Goal: Information Seeking & Learning: Learn about a topic

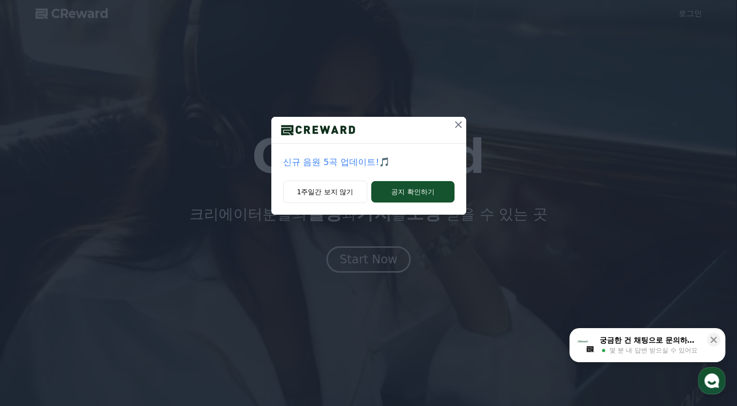
click at [458, 124] on icon at bounding box center [458, 124] width 7 height 7
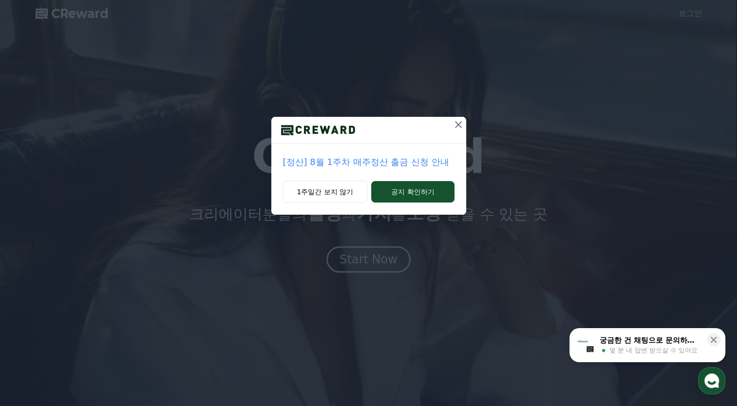
click at [458, 125] on icon at bounding box center [458, 124] width 7 height 7
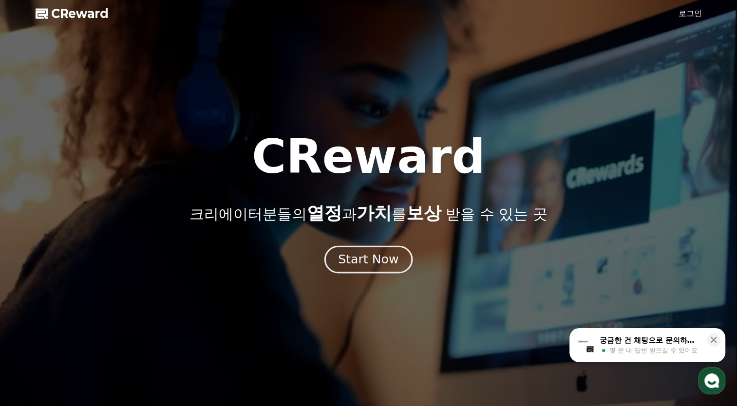
click at [358, 259] on div "Start Now" at bounding box center [368, 259] width 60 height 17
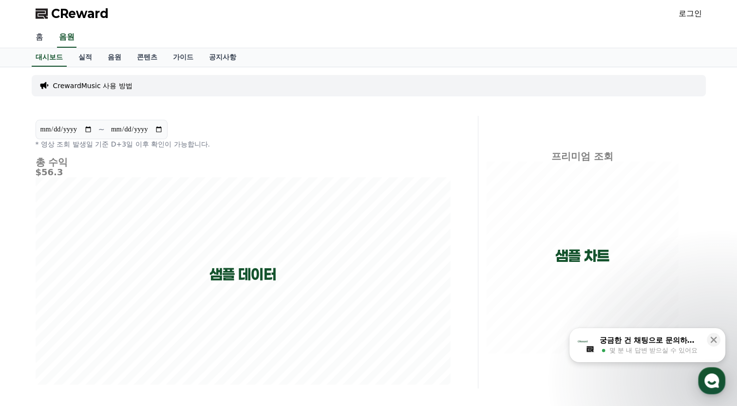
click at [39, 37] on link "홈" at bounding box center [39, 37] width 23 height 20
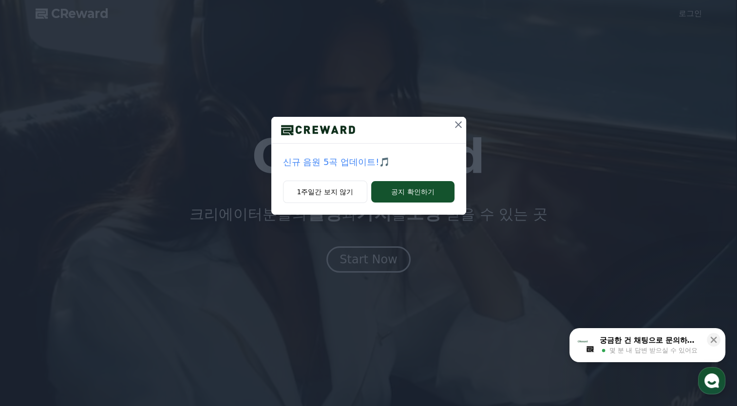
drag, startPoint x: 458, startPoint y: 125, endPoint x: 476, endPoint y: 118, distance: 19.9
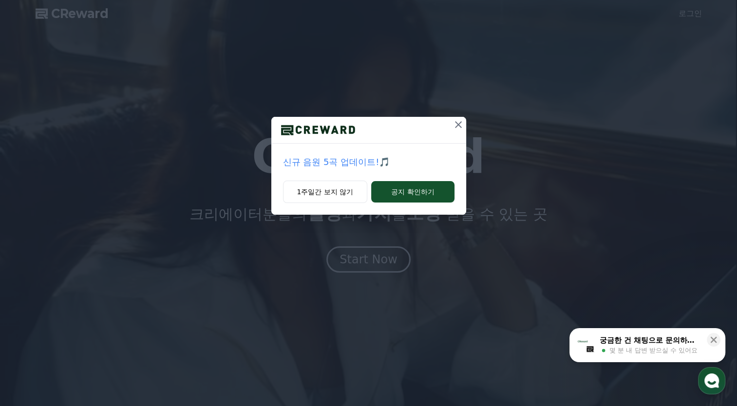
click at [458, 125] on icon at bounding box center [458, 124] width 7 height 7
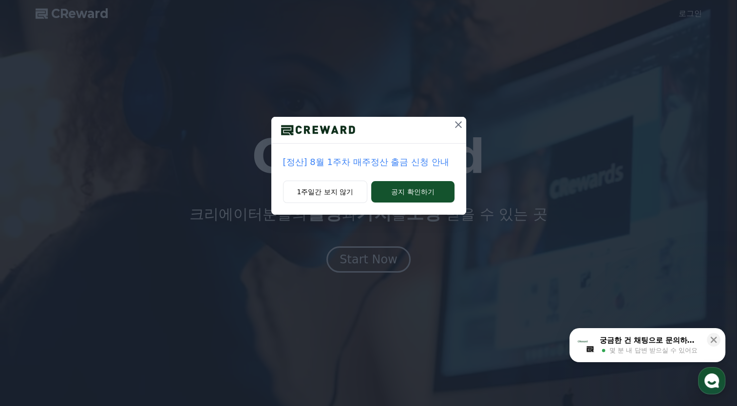
click at [457, 122] on icon at bounding box center [458, 125] width 12 height 12
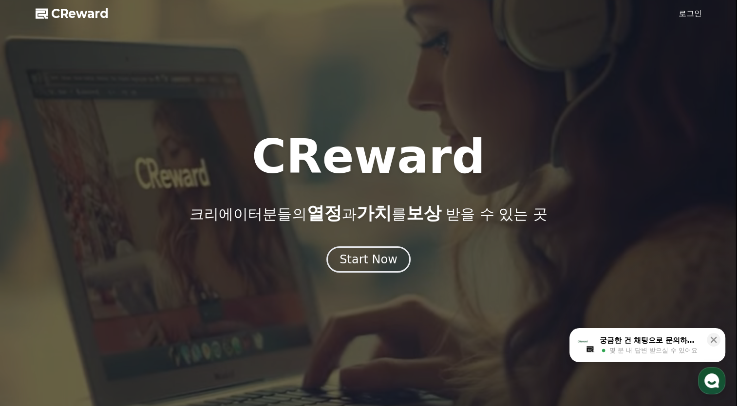
click at [670, 341] on div "궁금한 건 채팅으로 문의하세요" at bounding box center [650, 341] width 101 height 10
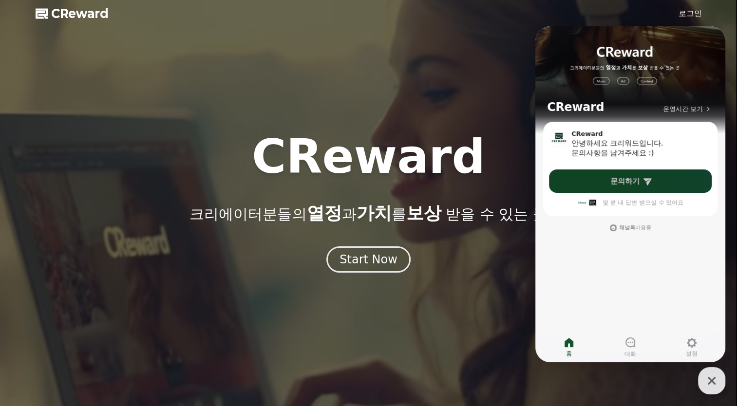
click at [621, 179] on span "문의하기" at bounding box center [624, 181] width 29 height 10
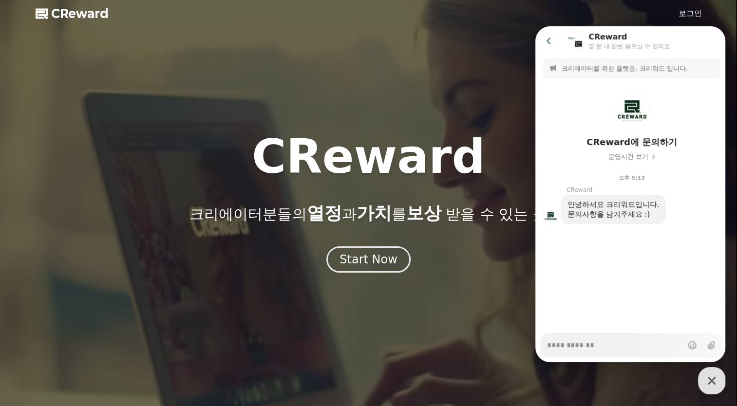
click at [569, 344] on textarea "Messenger Input Textarea" at bounding box center [614, 342] width 135 height 17
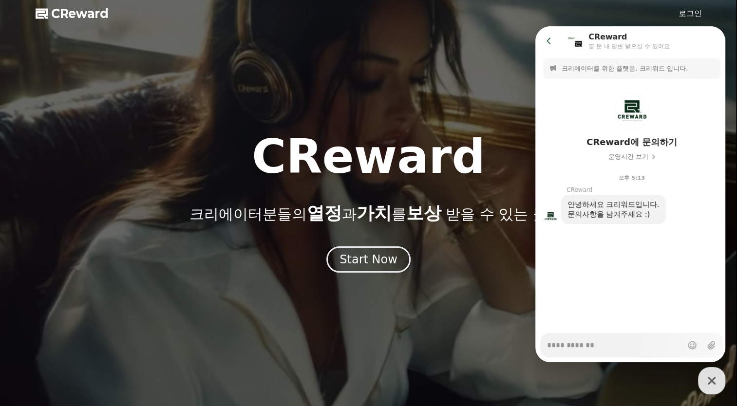
type textarea "*"
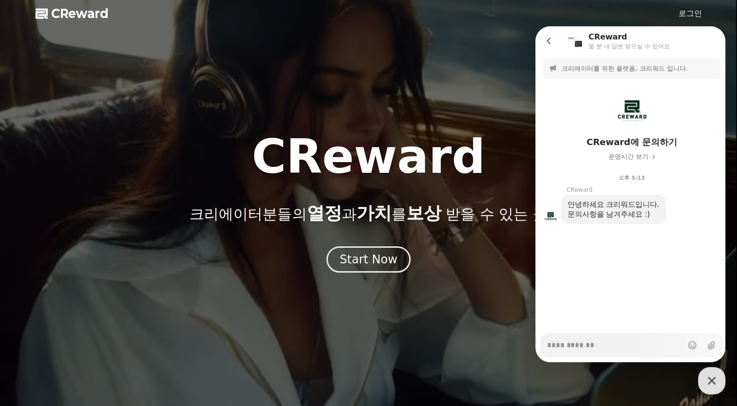
type textarea "*"
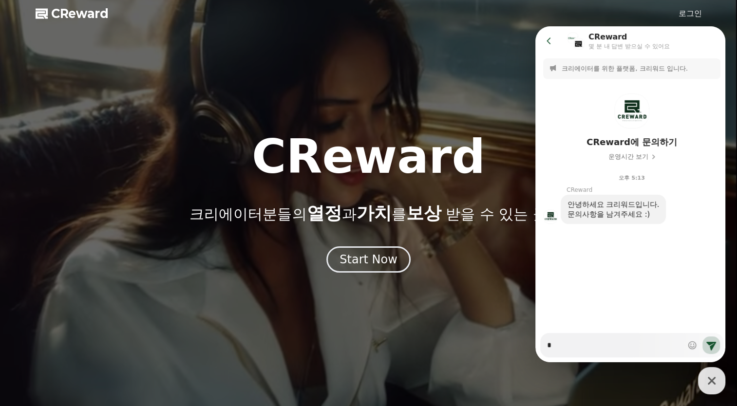
type textarea "*"
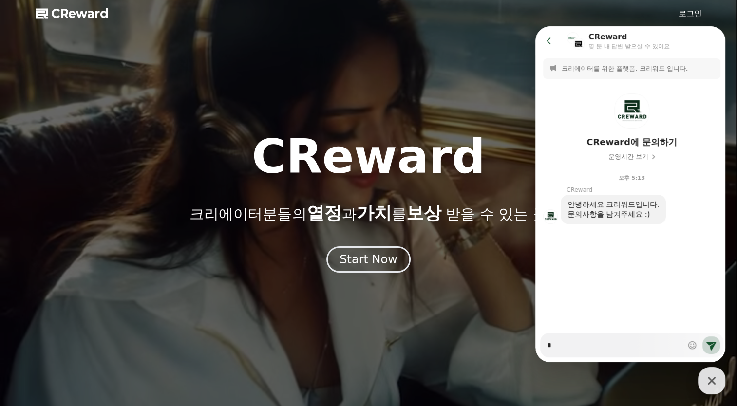
type textarea "*"
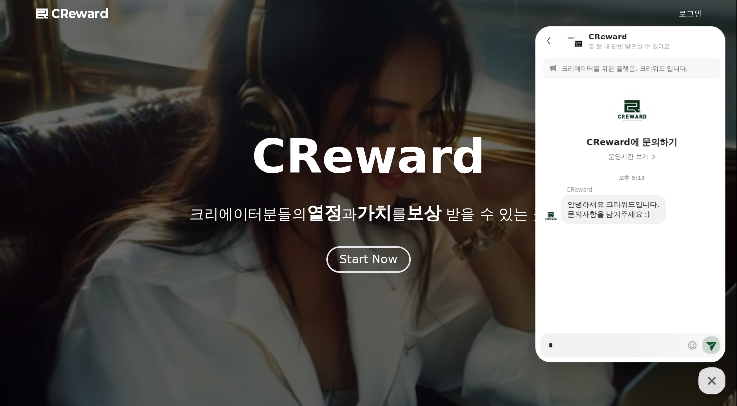
type textarea "*"
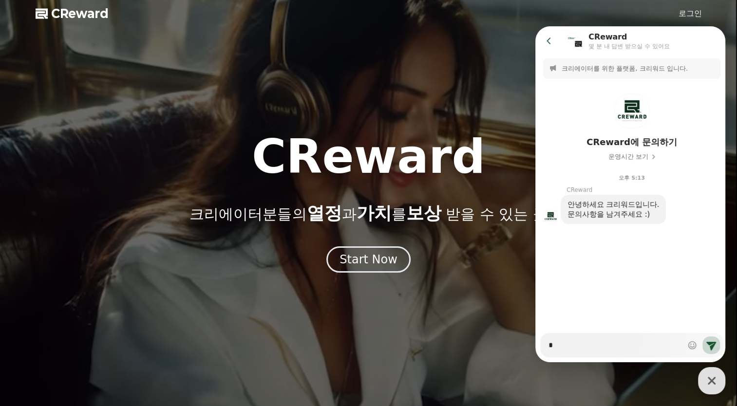
type textarea "*"
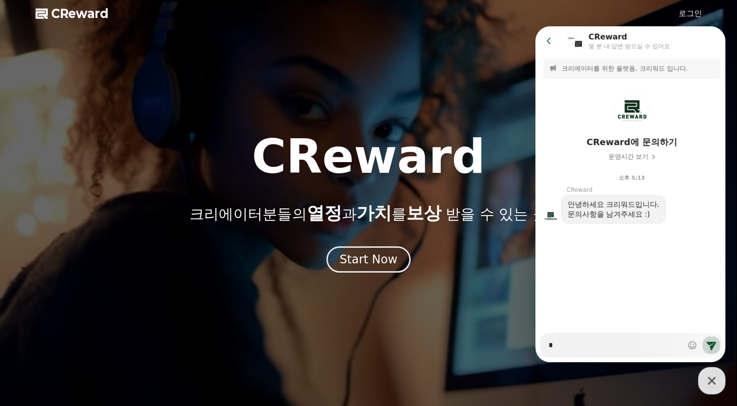
type textarea "*"
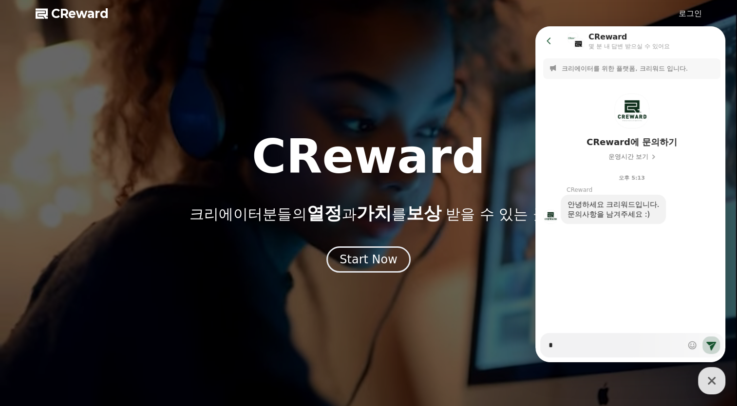
type textarea "**"
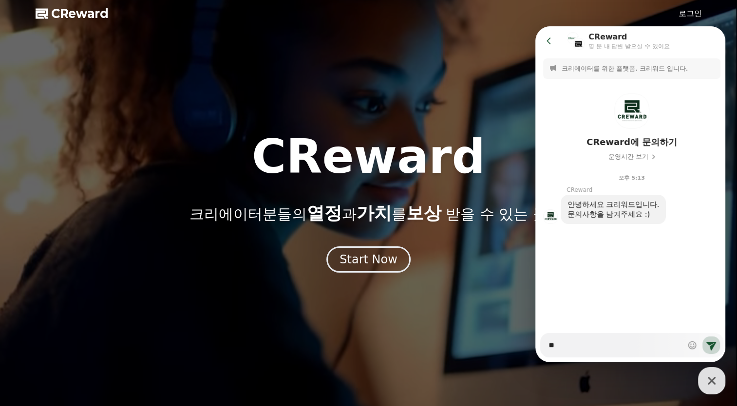
type textarea "*"
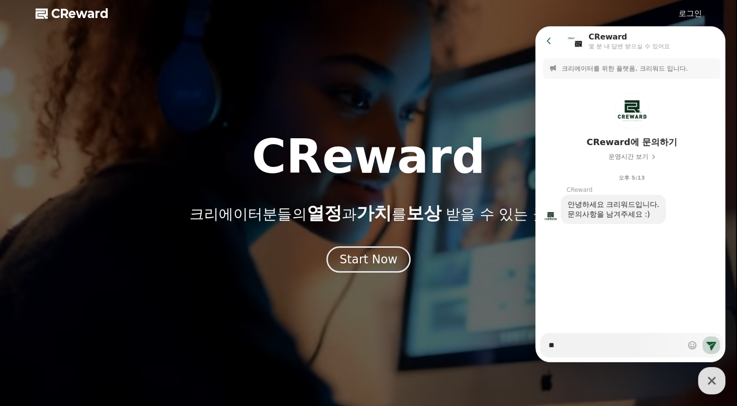
type textarea "**"
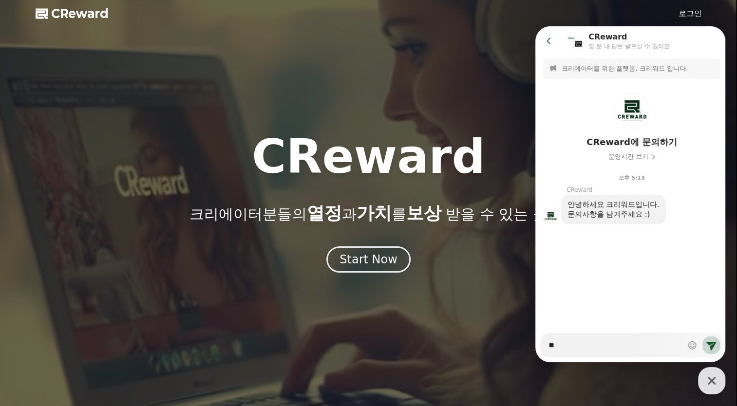
type textarea "*"
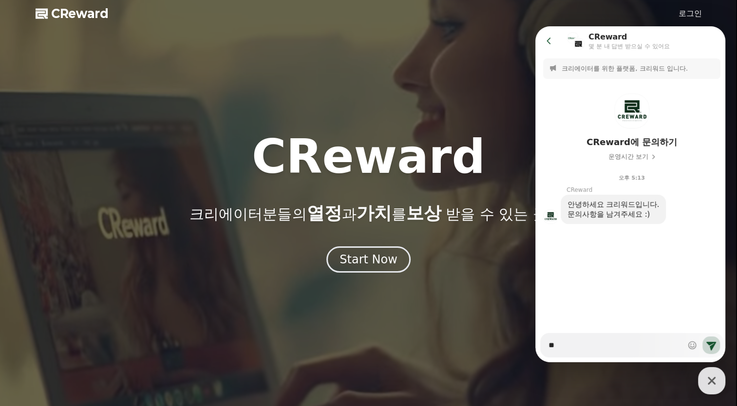
type textarea "**"
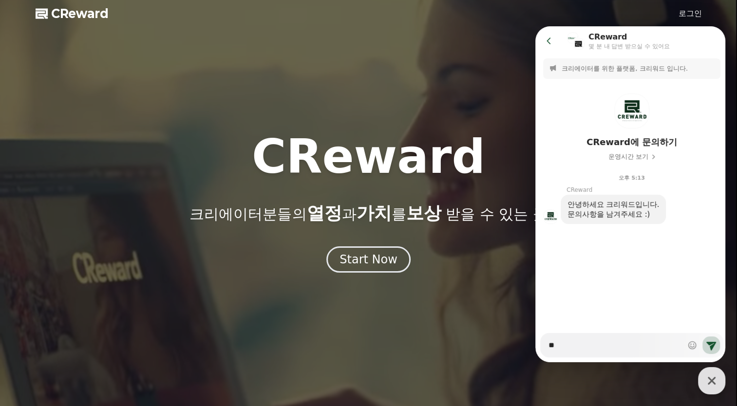
type textarea "*"
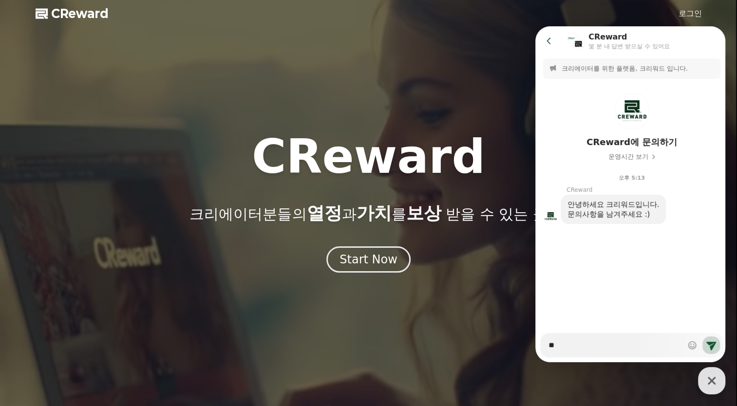
type textarea "**"
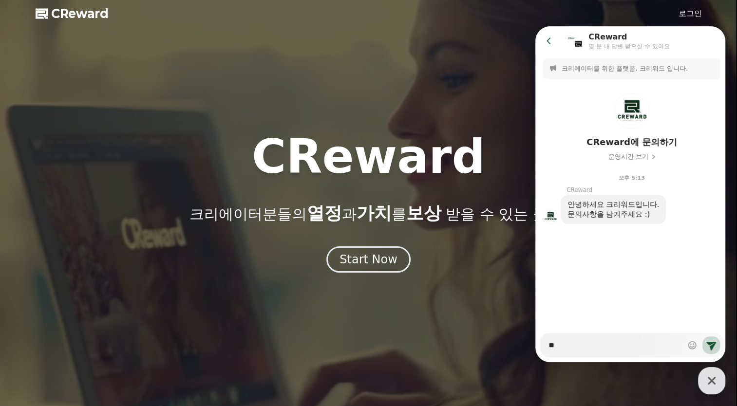
type textarea "*"
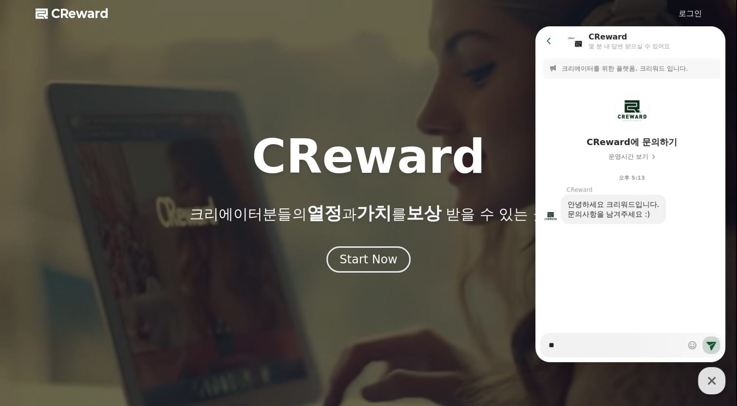
type textarea "***"
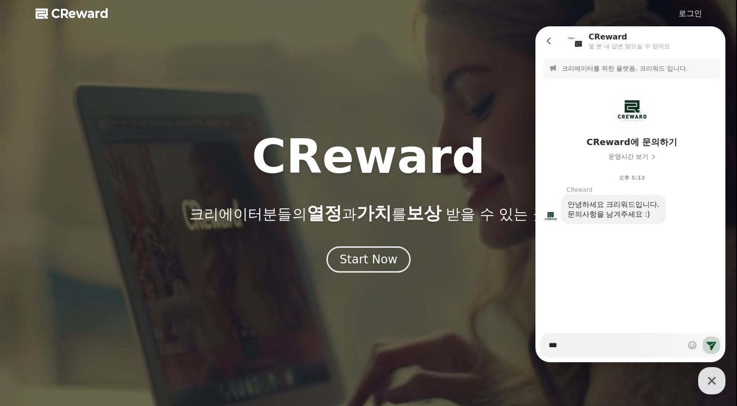
type textarea "*"
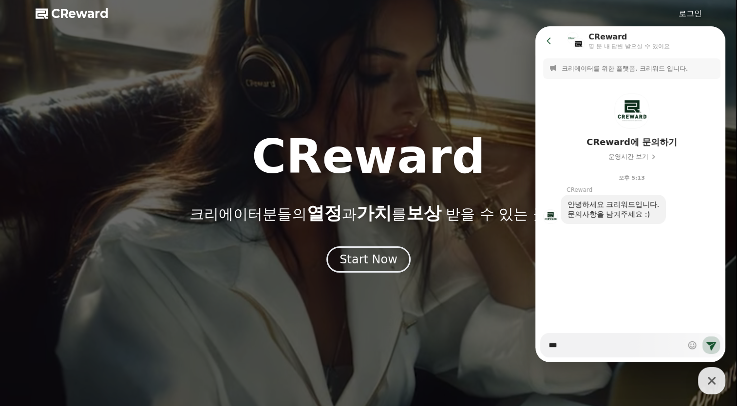
type textarea "***"
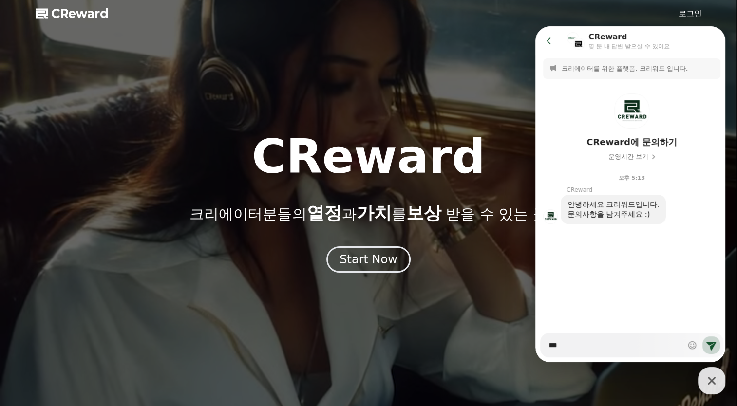
type textarea "*"
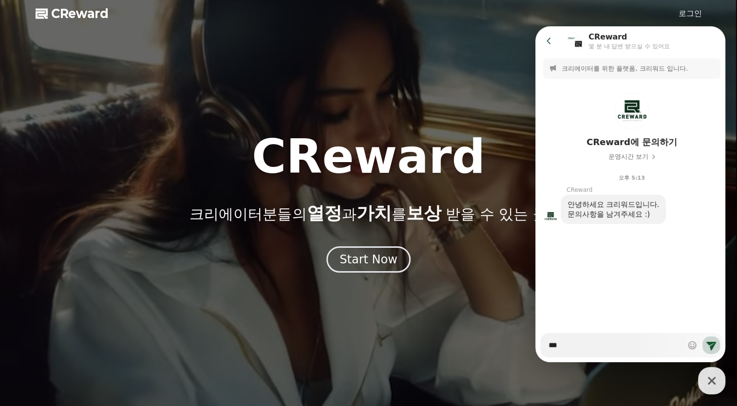
type textarea "****"
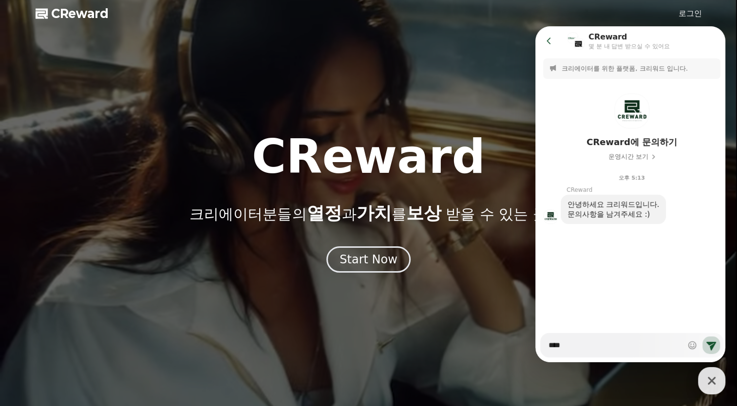
type textarea "*"
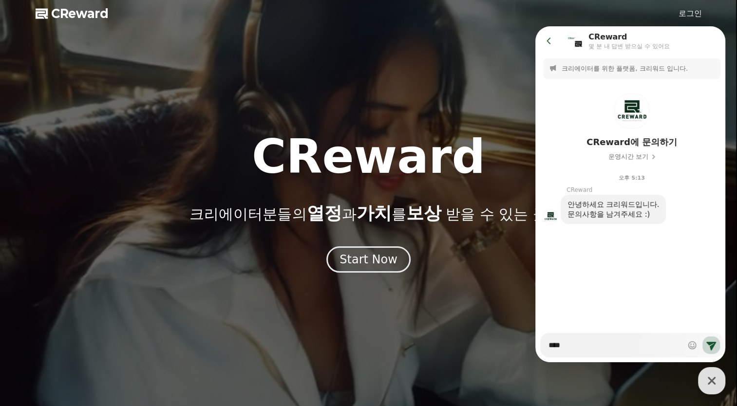
type textarea "****"
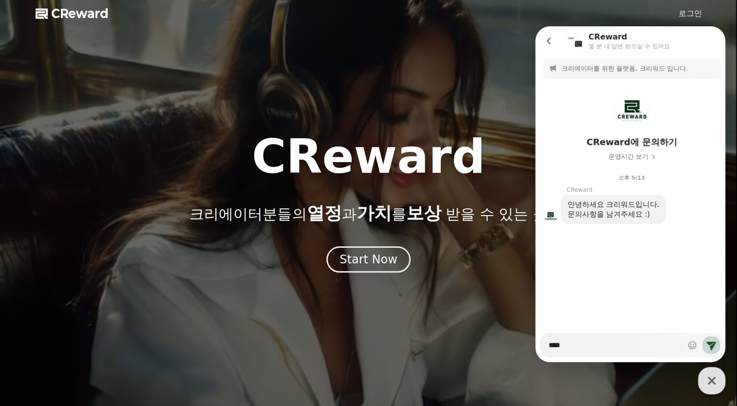
type textarea "*"
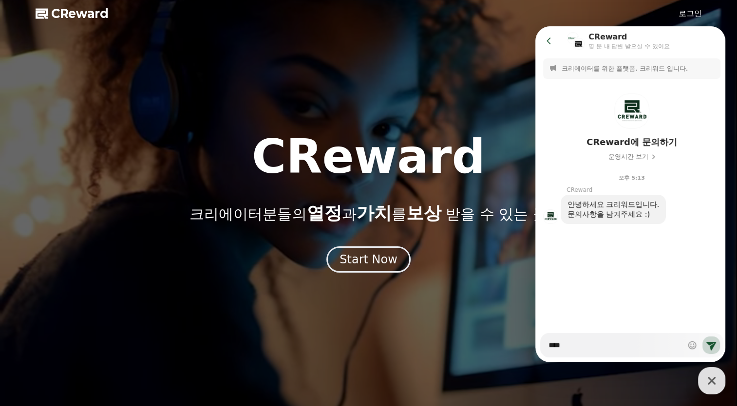
type textarea "*****"
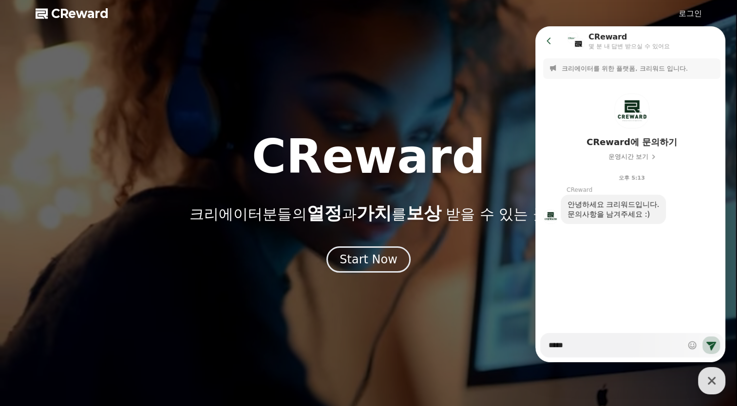
type textarea "*"
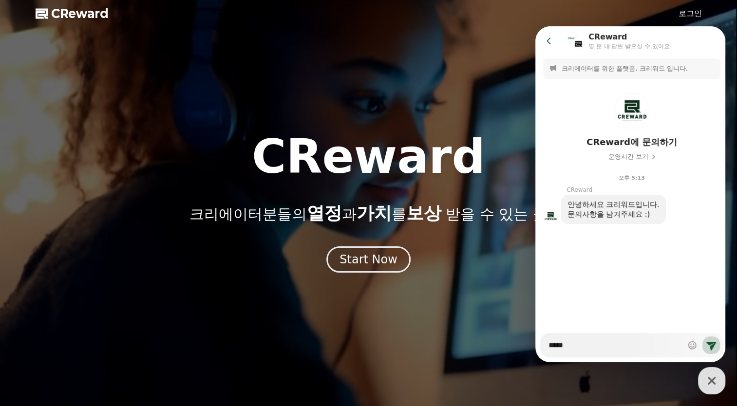
type textarea "*****"
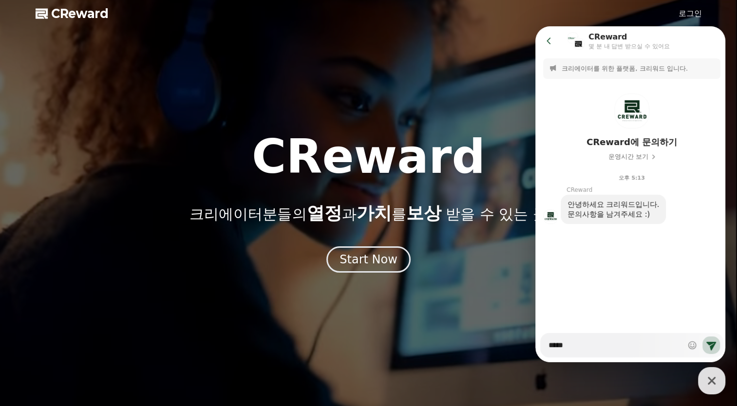
type textarea "*"
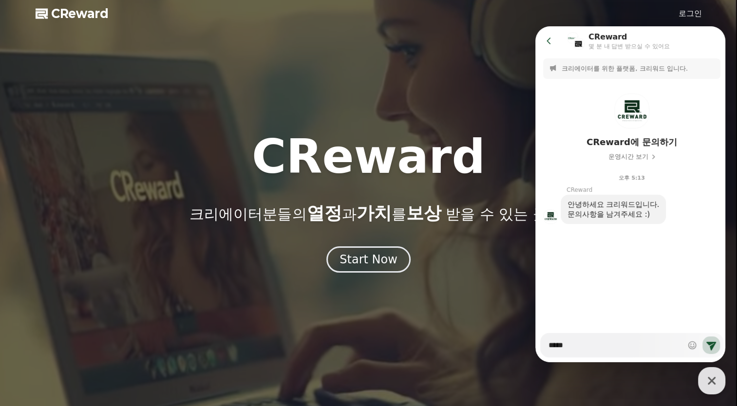
type textarea "*****"
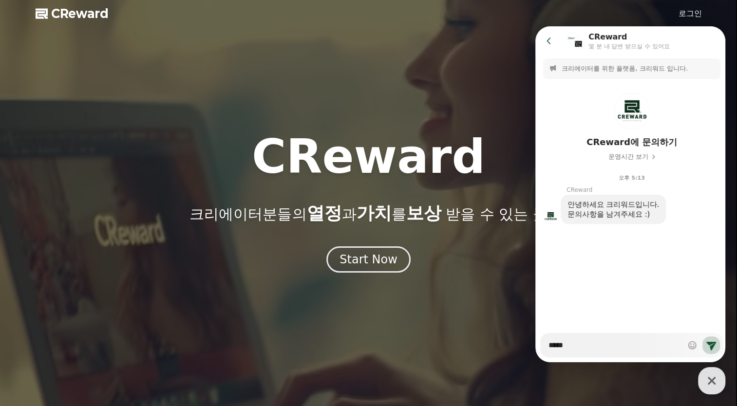
type textarea "*"
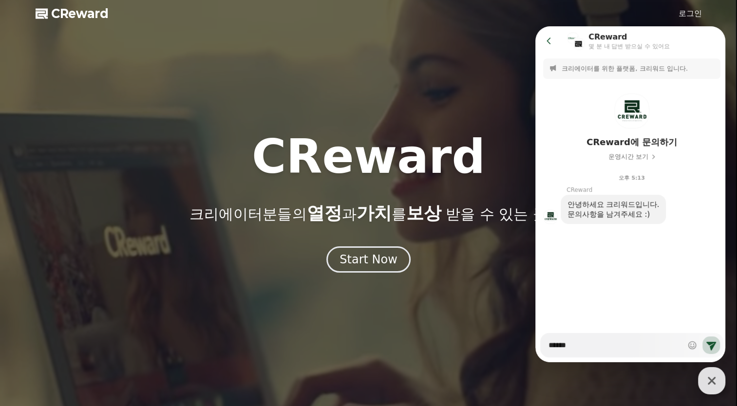
type textarea "******"
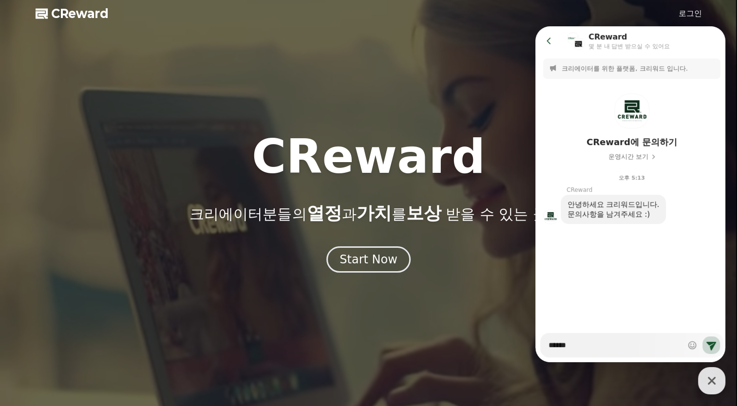
click at [708, 380] on icon "button" at bounding box center [712, 381] width 18 height 18
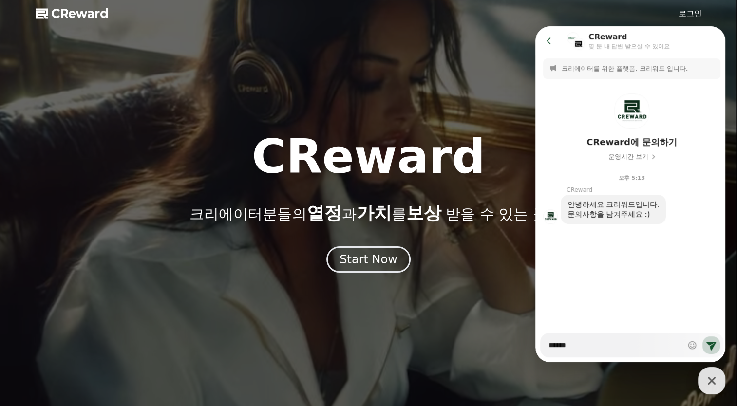
type textarea "*"
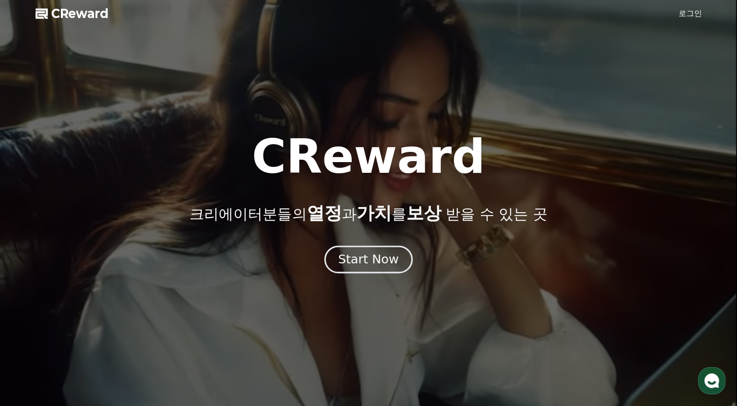
click at [368, 261] on div "Start Now" at bounding box center [368, 259] width 60 height 17
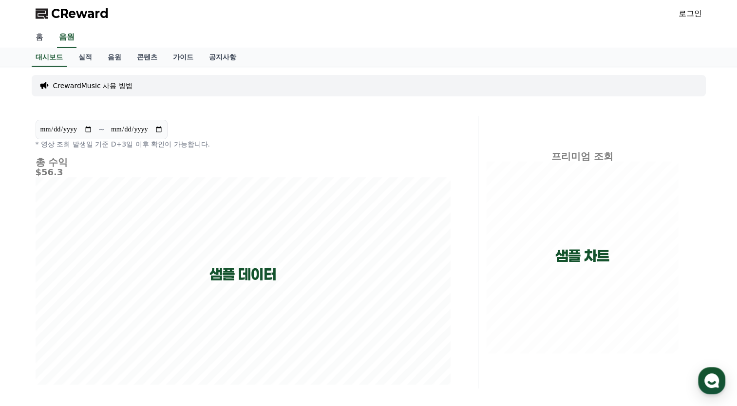
click at [40, 38] on link "홈" at bounding box center [39, 37] width 23 height 20
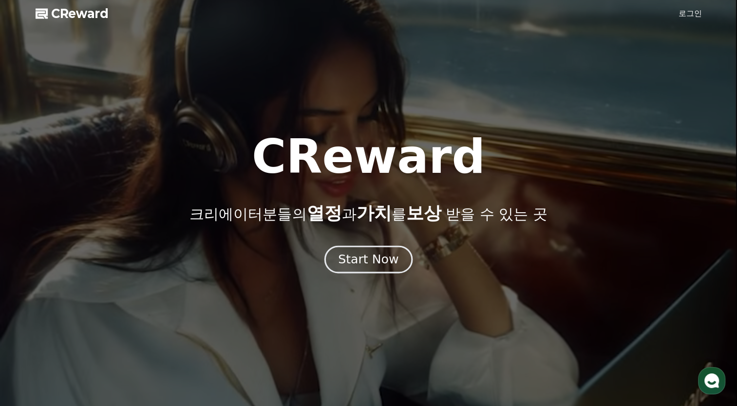
click at [370, 263] on div "Start Now" at bounding box center [368, 259] width 60 height 17
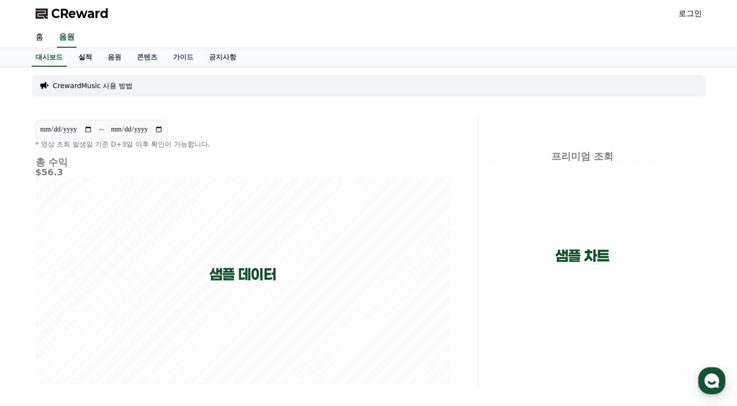
click at [86, 57] on link "실적" at bounding box center [85, 57] width 29 height 19
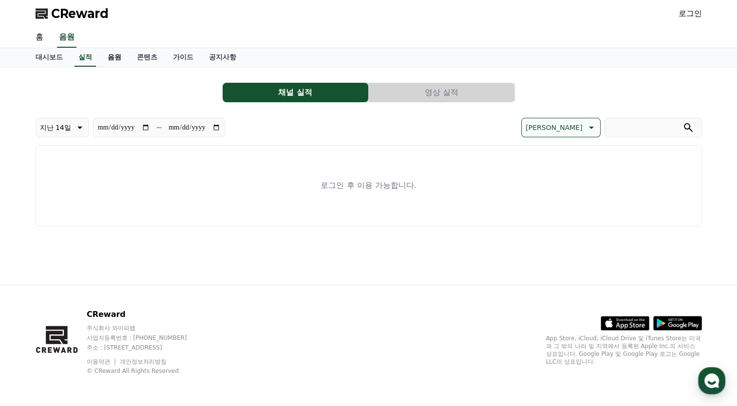
click at [111, 55] on link "음원" at bounding box center [114, 57] width 29 height 19
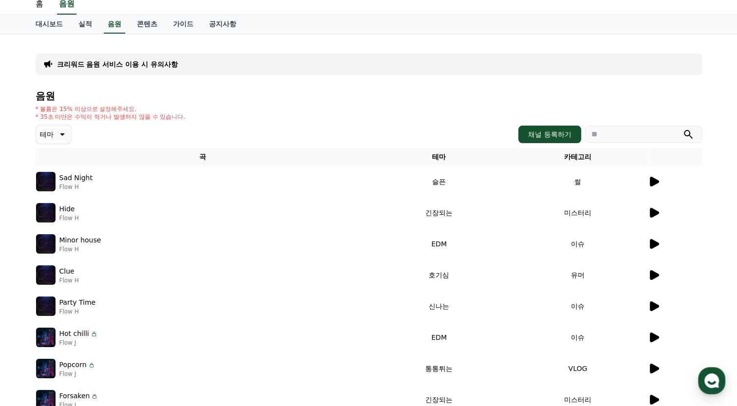
scroll to position [97, 0]
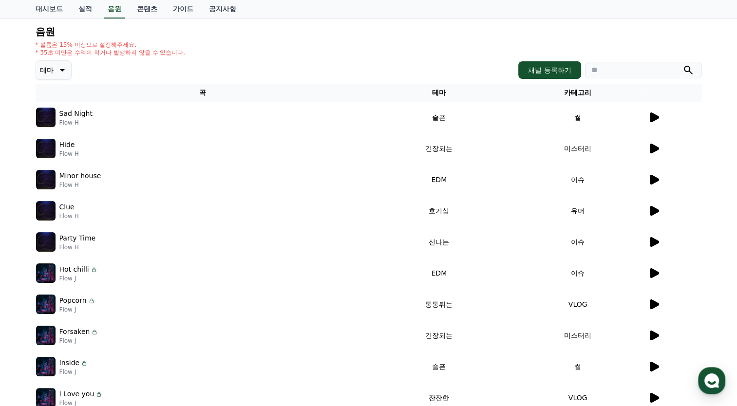
click at [653, 116] on icon at bounding box center [654, 118] width 9 height 10
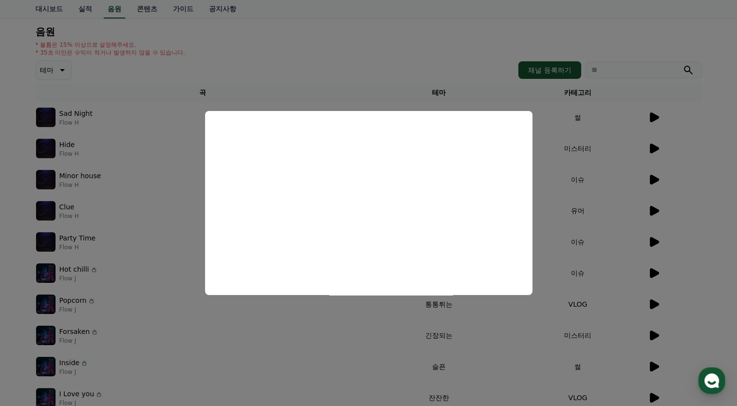
click at [478, 72] on button "close modal" at bounding box center [368, 203] width 737 height 406
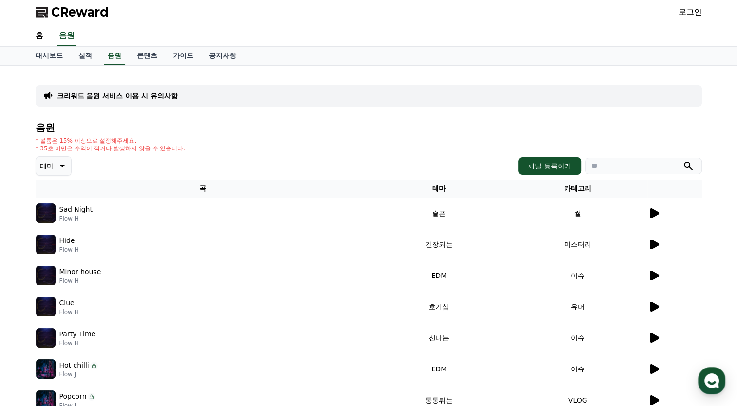
scroll to position [0, 0]
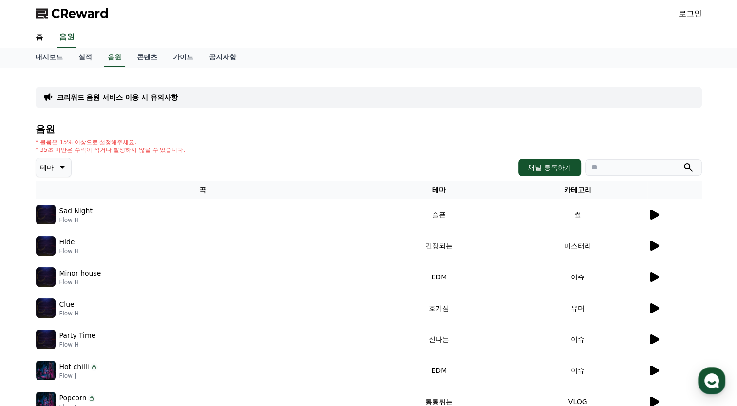
click at [62, 165] on icon at bounding box center [62, 168] width 12 height 12
click at [265, 130] on h4 "음원" at bounding box center [369, 129] width 666 height 11
click at [25, 187] on div "크리워드 음원 서비스 이용 시 유의사항 음원 * 볼륨은 15% 이상으로 설정해주세요. * 35초 미만은 수익이 적거나 발생하지 않을 수 있습니…" at bounding box center [368, 302] width 737 height 471
click at [53, 219] on button "분위기있는" at bounding box center [58, 221] width 42 height 21
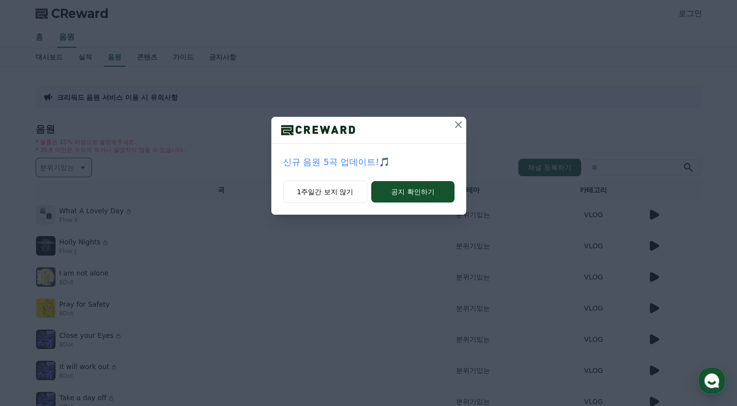
click at [458, 123] on icon at bounding box center [458, 125] width 12 height 12
click at [455, 124] on icon at bounding box center [458, 125] width 12 height 12
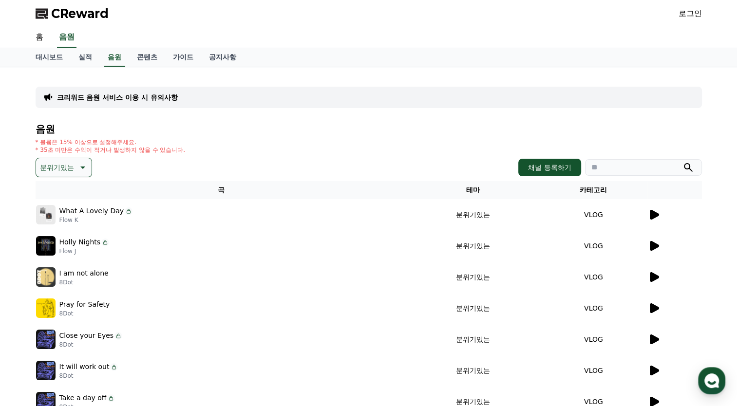
click at [652, 213] on icon at bounding box center [654, 215] width 9 height 10
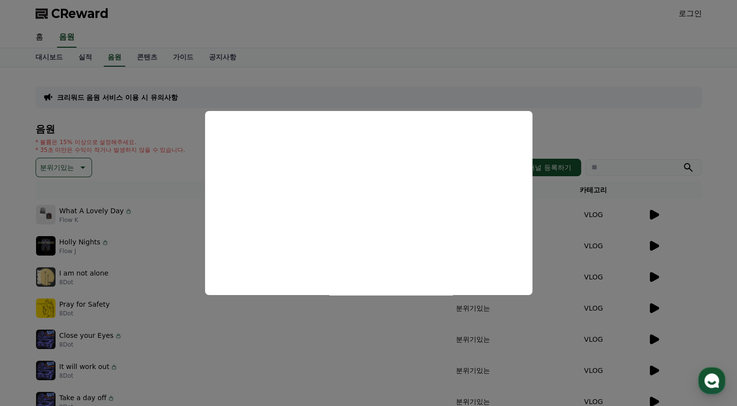
click at [363, 340] on button "close modal" at bounding box center [368, 203] width 737 height 406
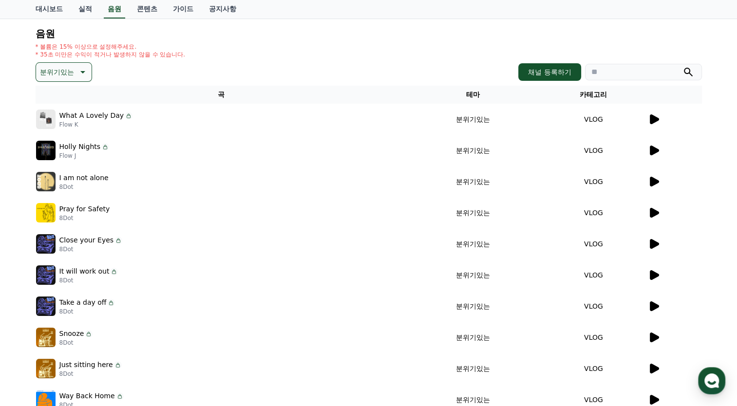
scroll to position [97, 0]
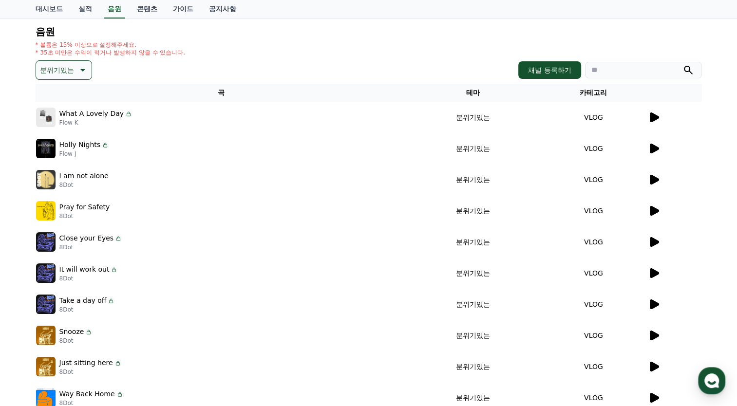
click at [654, 334] on icon at bounding box center [654, 336] width 9 height 10
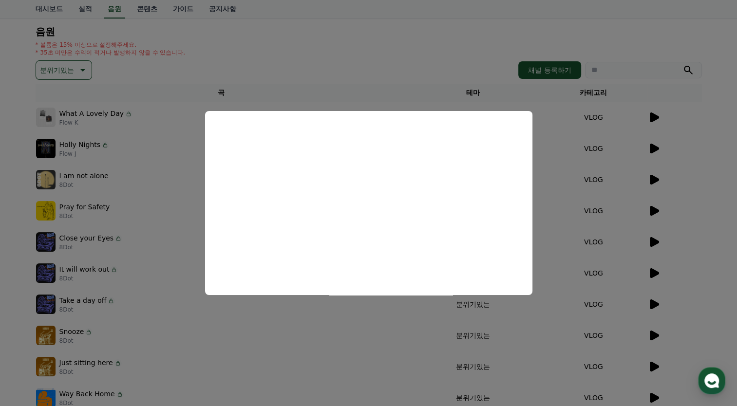
click at [348, 81] on button "close modal" at bounding box center [368, 203] width 737 height 406
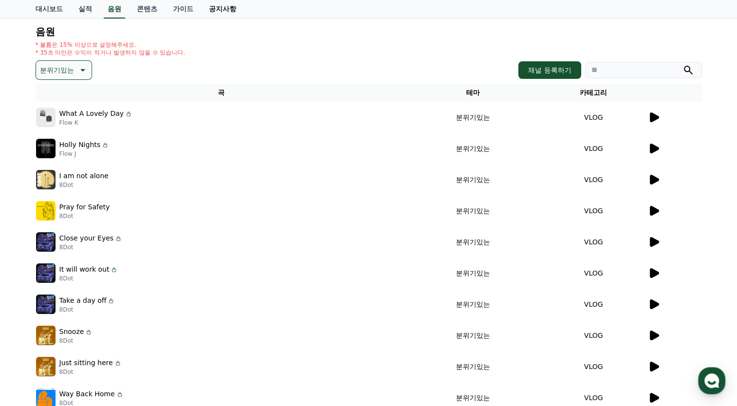
scroll to position [0, 0]
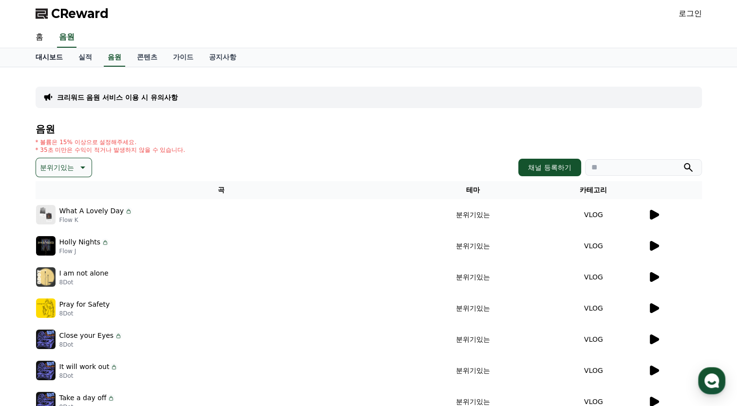
click at [50, 56] on link "대시보드" at bounding box center [49, 57] width 43 height 19
